Goal: Transaction & Acquisition: Purchase product/service

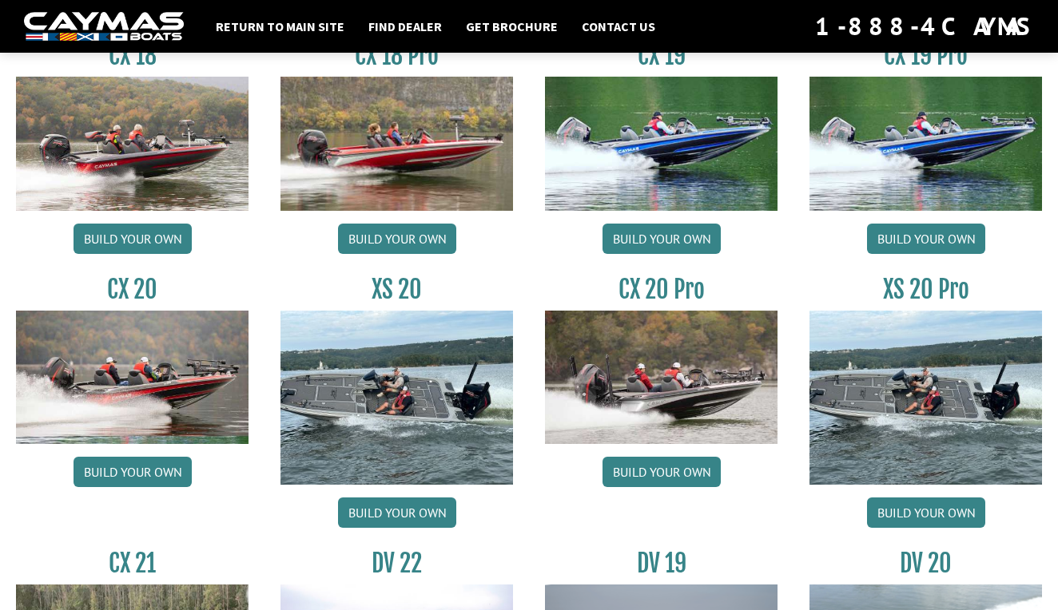
scroll to position [1469, 0]
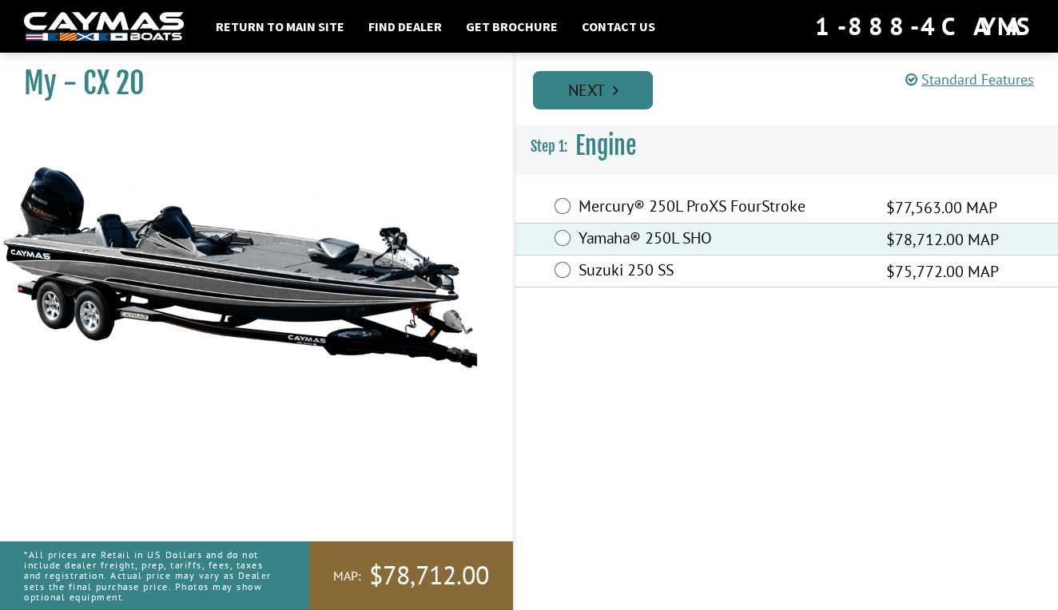
click at [623, 96] on link "Next" at bounding box center [593, 90] width 120 height 38
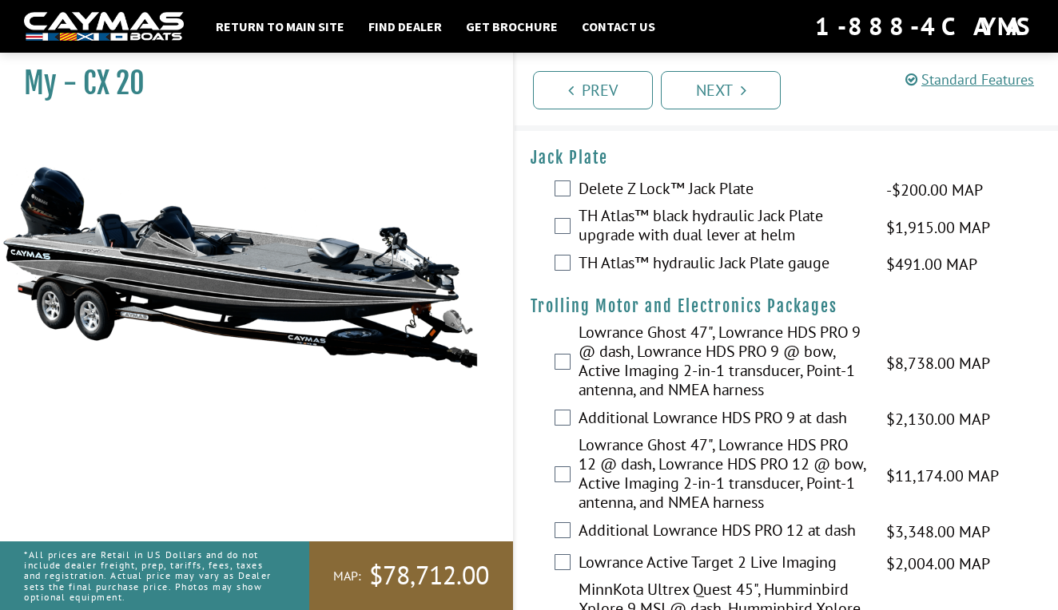
scroll to position [47, 0]
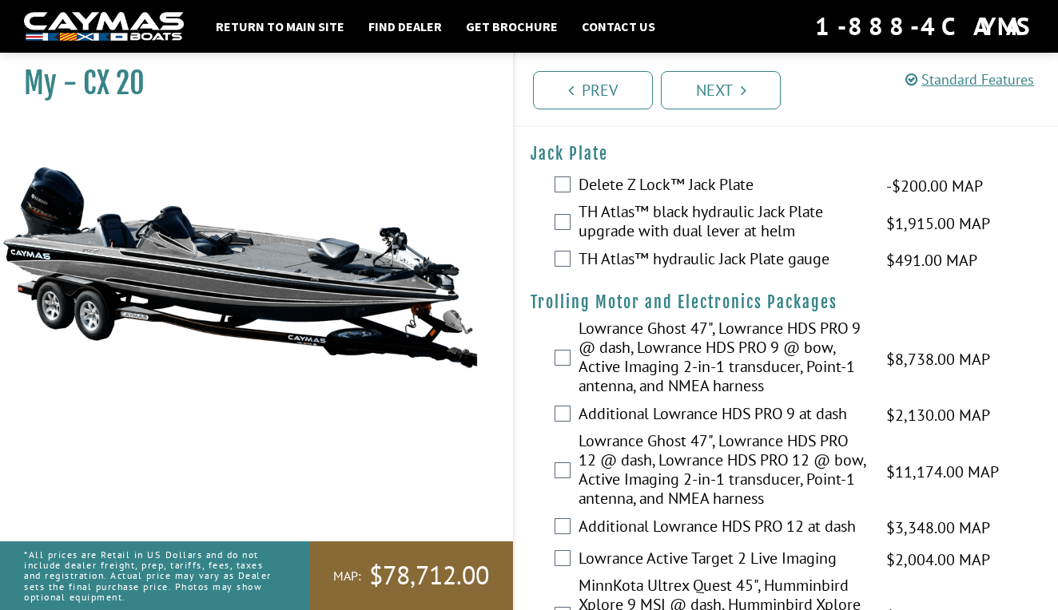
click at [645, 213] on label "TH Atlas™ black hydraulic Jack Plate upgrade with dual lever at helm" at bounding box center [722, 223] width 288 height 42
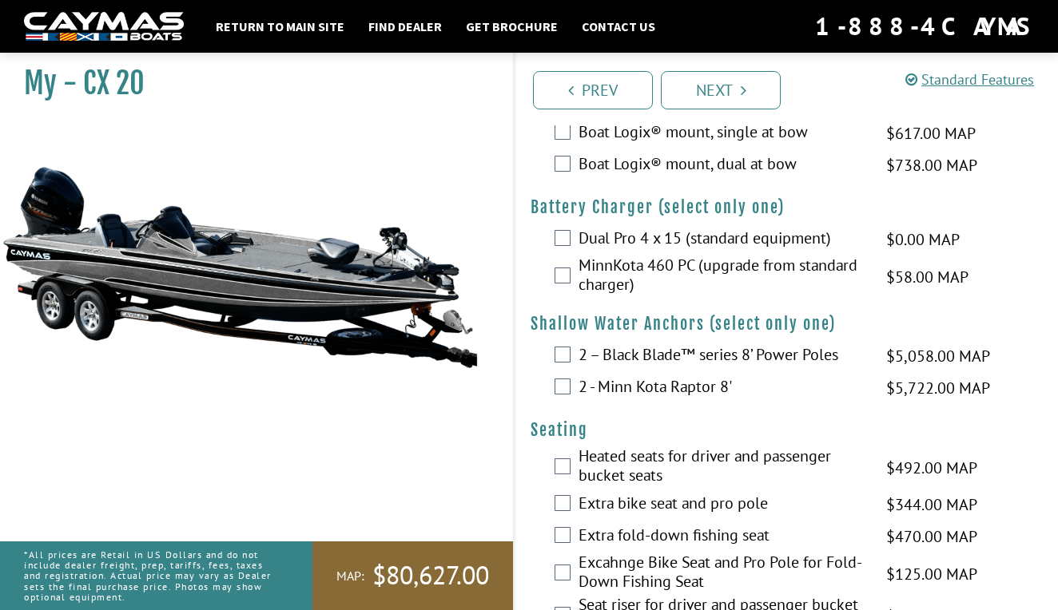
scroll to position [1256, 0]
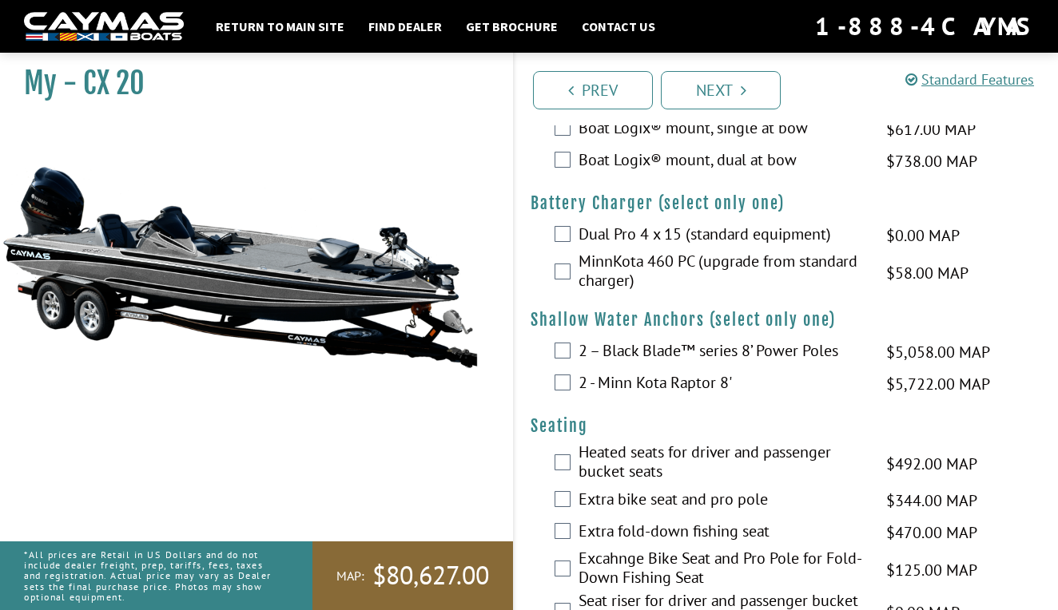
click at [673, 346] on label "2 – Black Blade™ series 8’ Power Poles" at bounding box center [722, 352] width 288 height 23
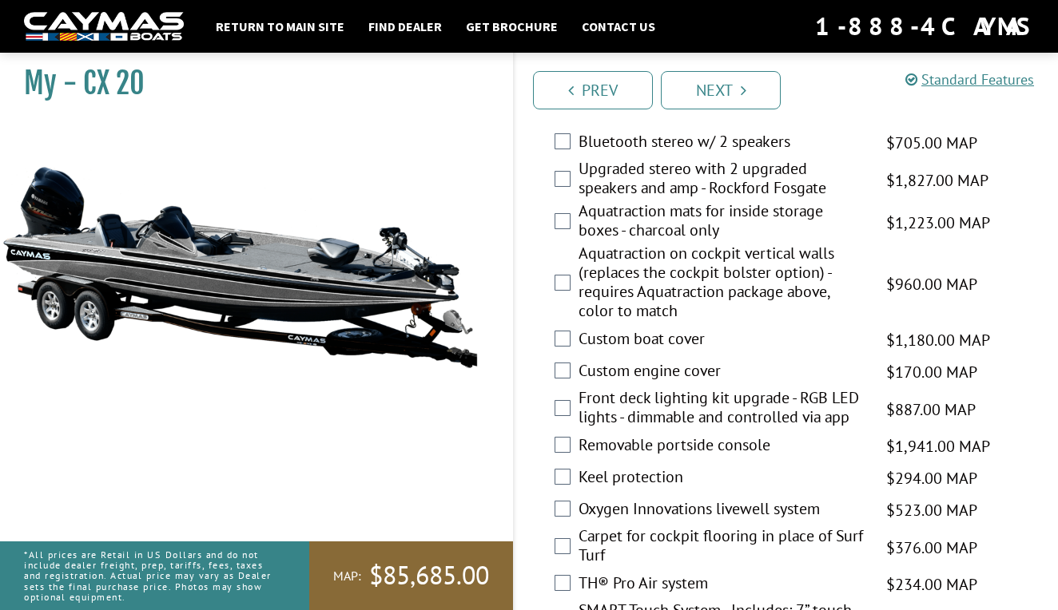
scroll to position [2155, 0]
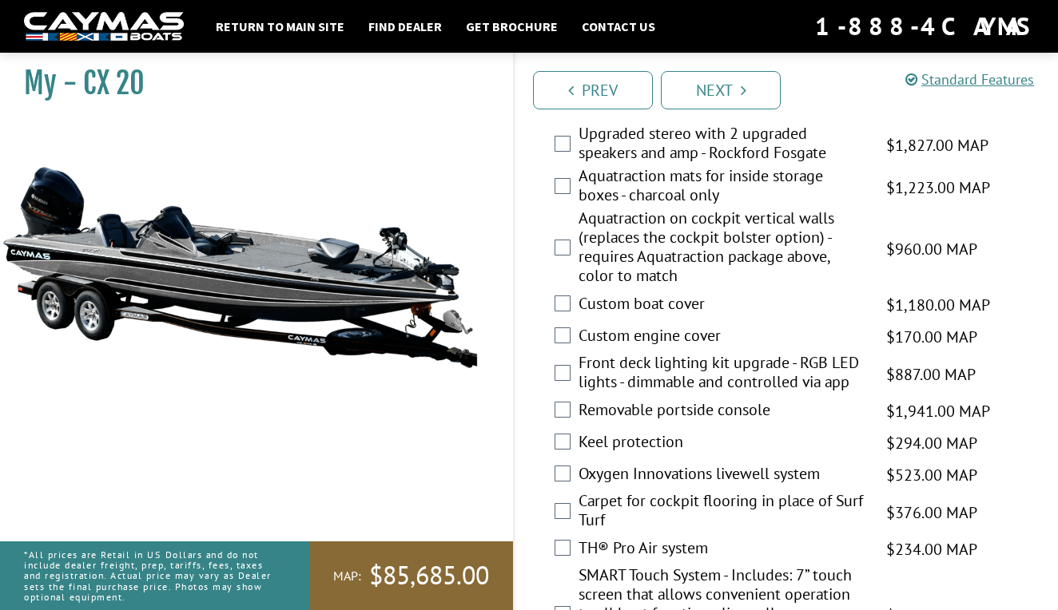
click at [658, 335] on label "Custom engine cover" at bounding box center [722, 337] width 288 height 23
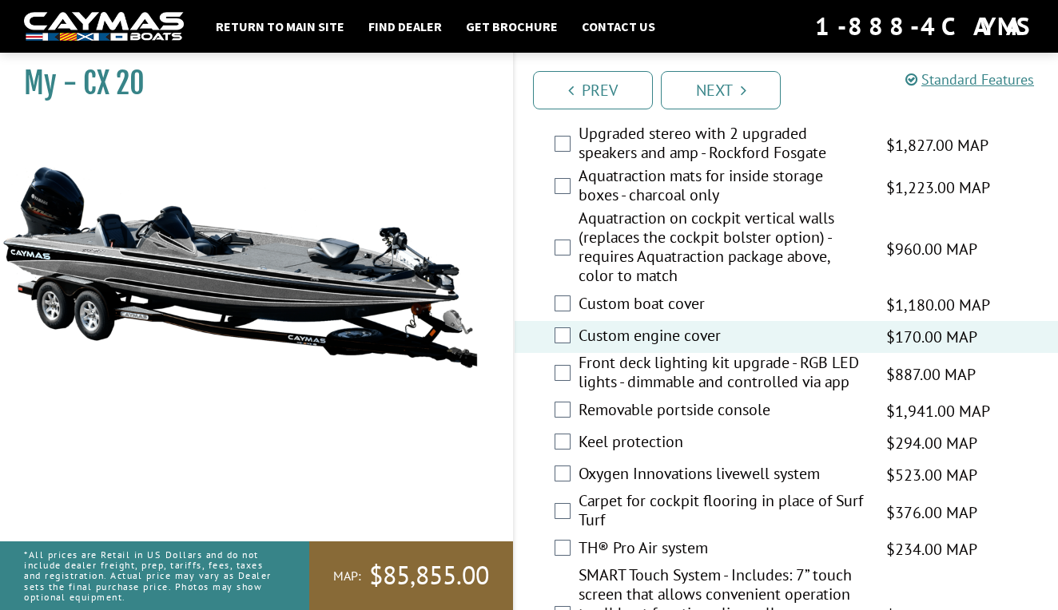
click at [663, 299] on label "Custom boat cover" at bounding box center [722, 305] width 288 height 23
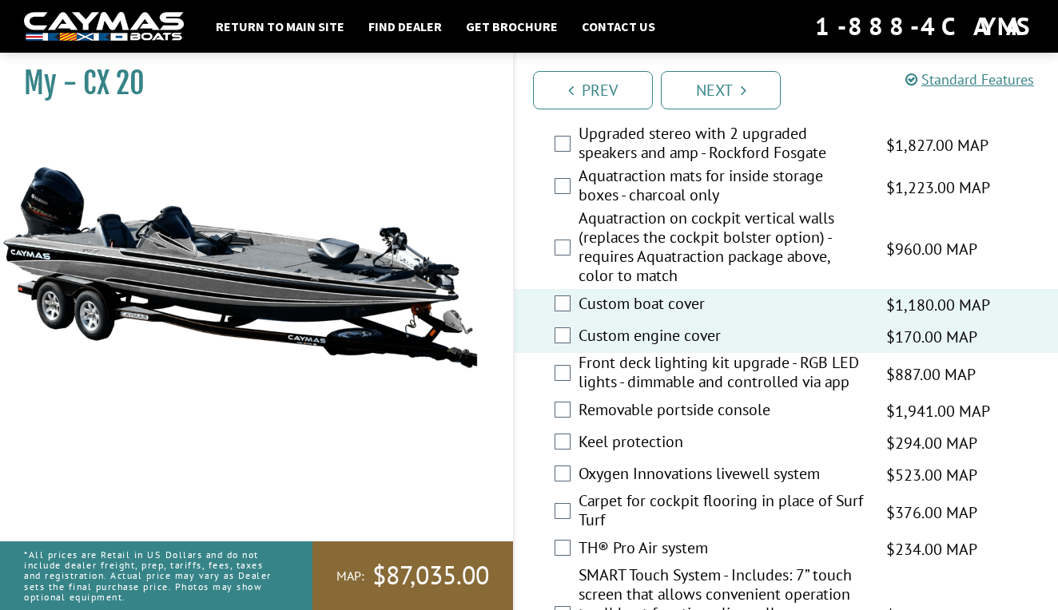
click at [663, 299] on label "Custom boat cover" at bounding box center [722, 305] width 288 height 23
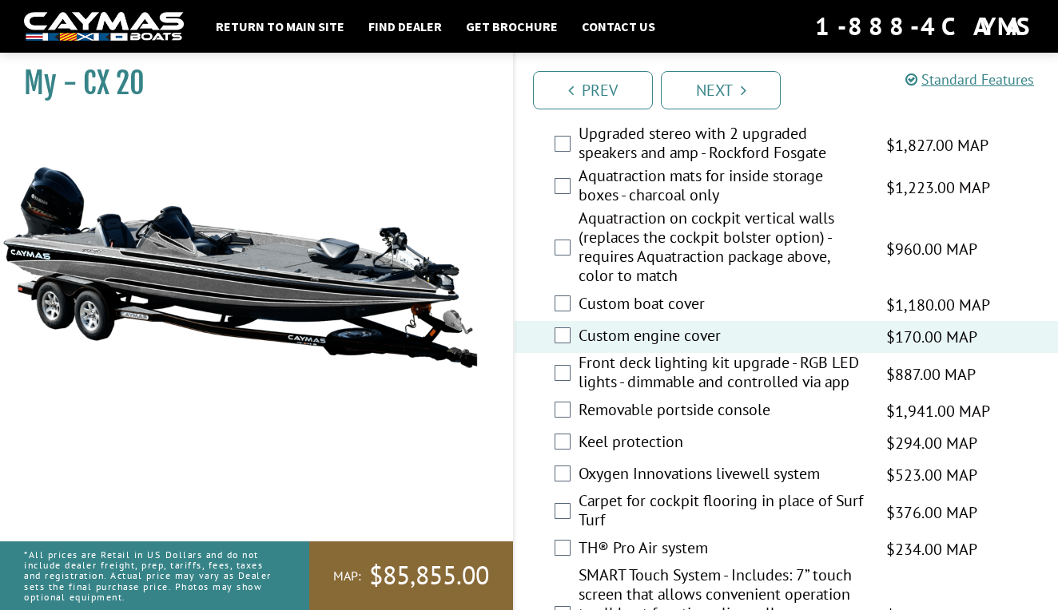
click at [663, 299] on label "Custom boat cover" at bounding box center [722, 305] width 288 height 23
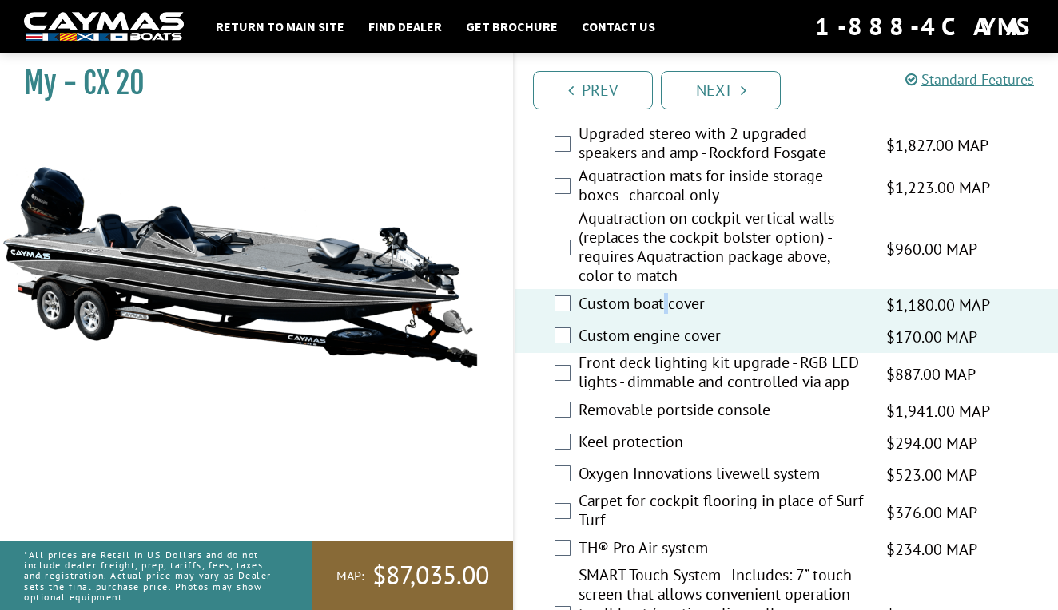
click at [663, 299] on label "Custom boat cover" at bounding box center [722, 305] width 288 height 23
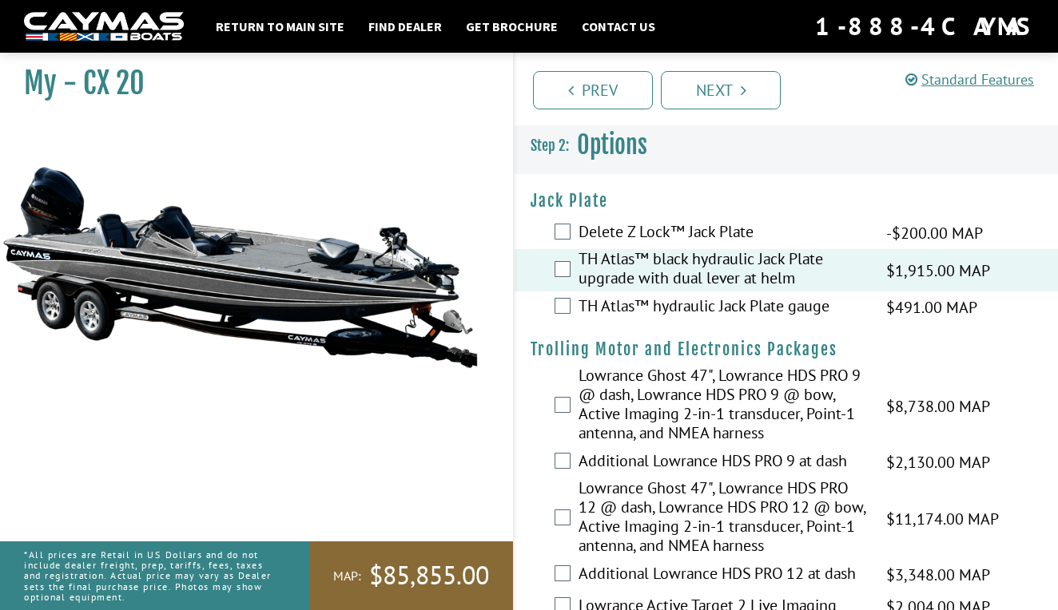
scroll to position [0, 0]
click at [586, 103] on link "Prev" at bounding box center [593, 90] width 120 height 38
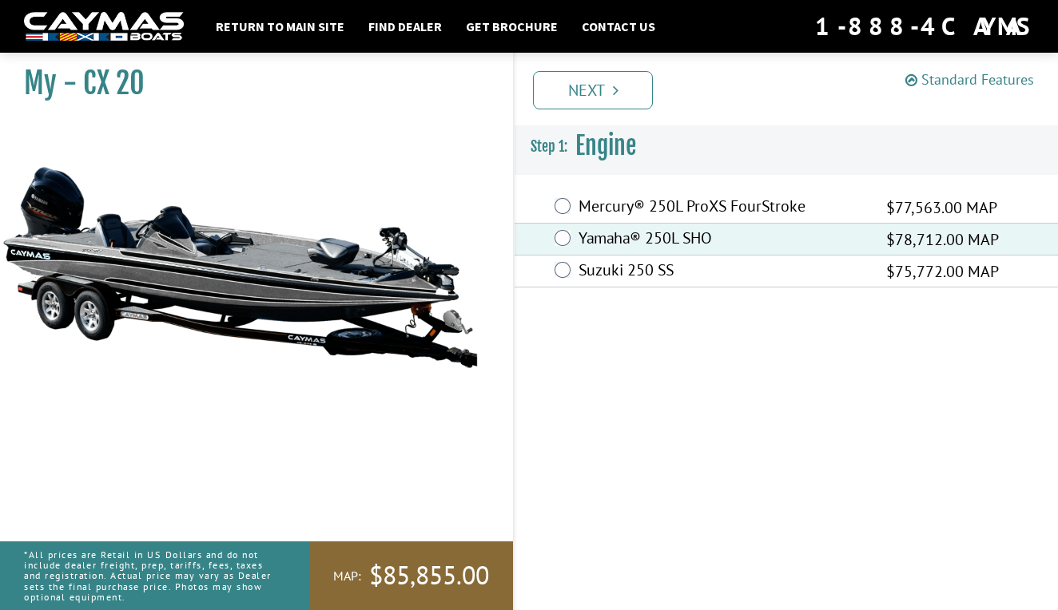
click at [943, 77] on link "Standard Features" at bounding box center [969, 79] width 129 height 18
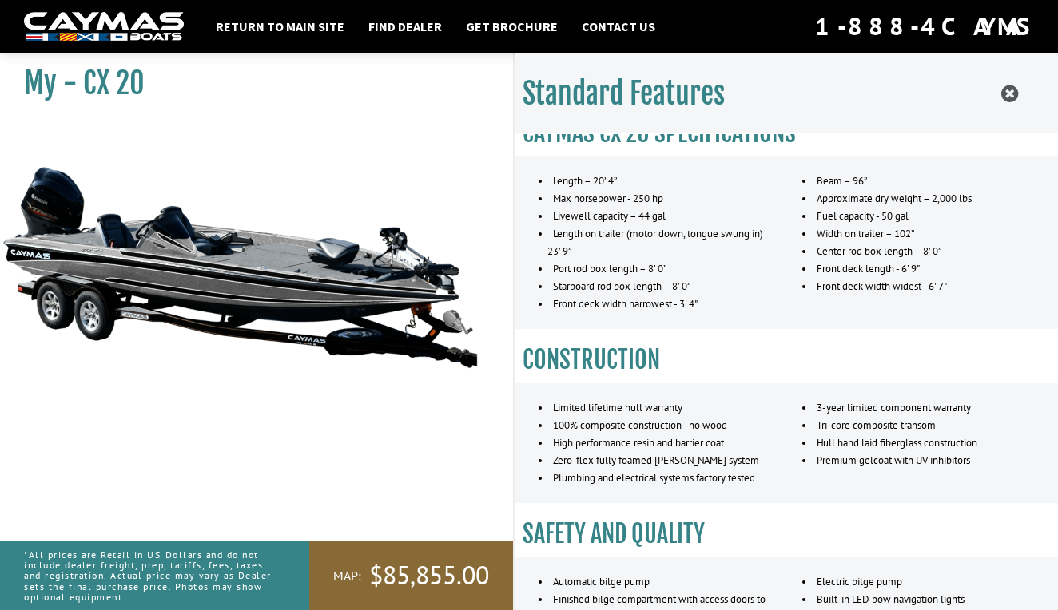
scroll to position [29, 0]
